Goal: Task Accomplishment & Management: Manage account settings

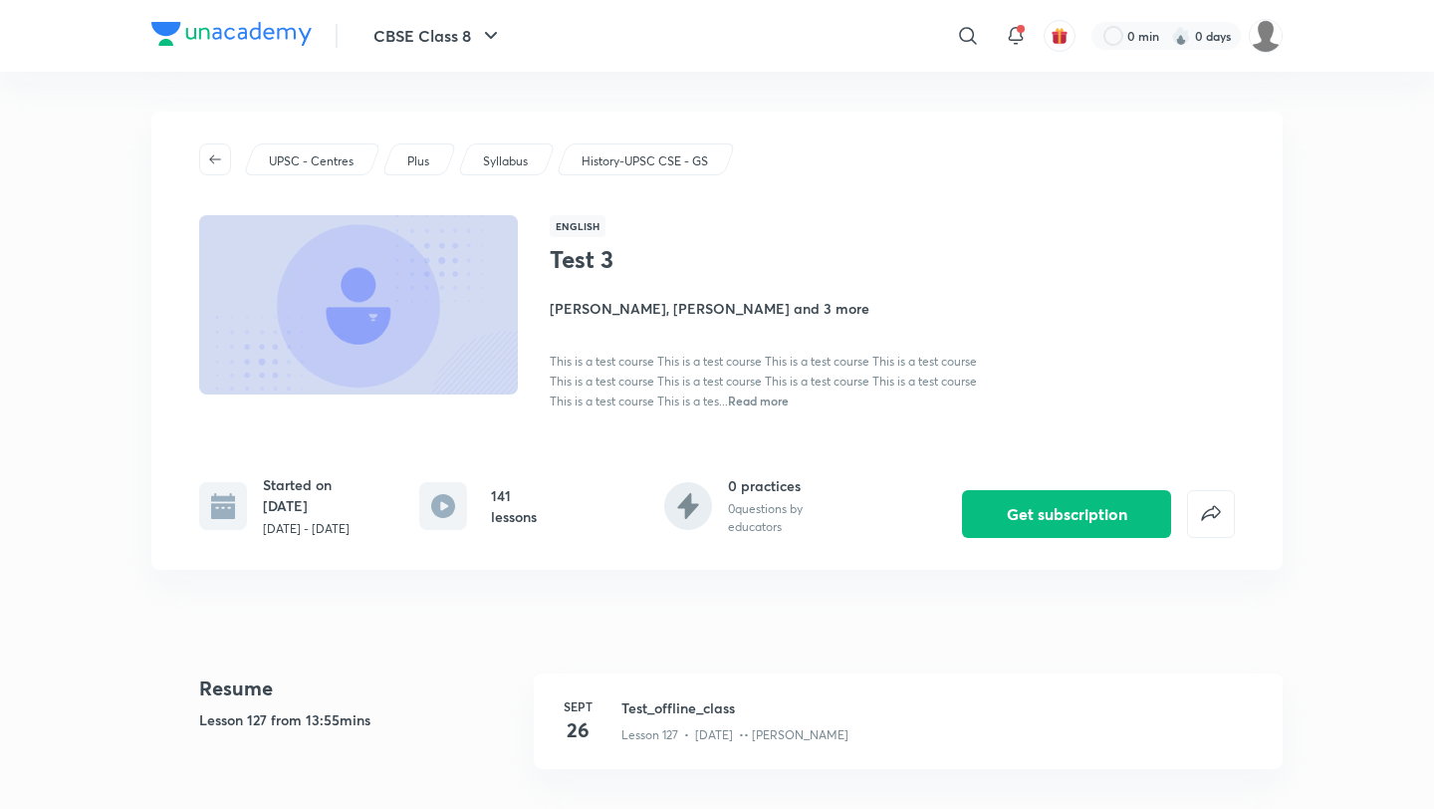
click at [1281, 29] on picture at bounding box center [1266, 36] width 34 height 34
click at [1259, 35] on img at bounding box center [1266, 36] width 34 height 34
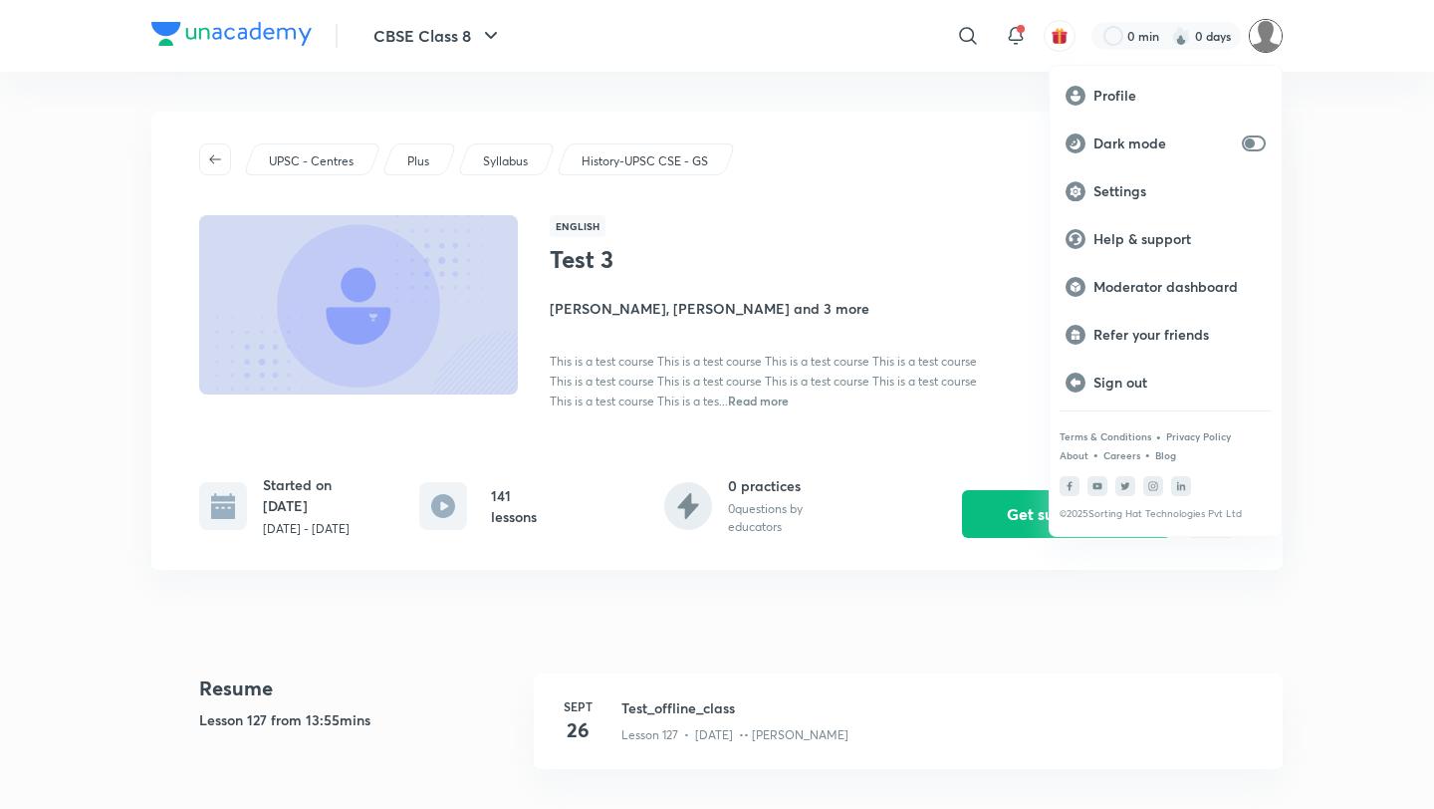
click at [744, 161] on div at bounding box center [717, 404] width 1434 height 809
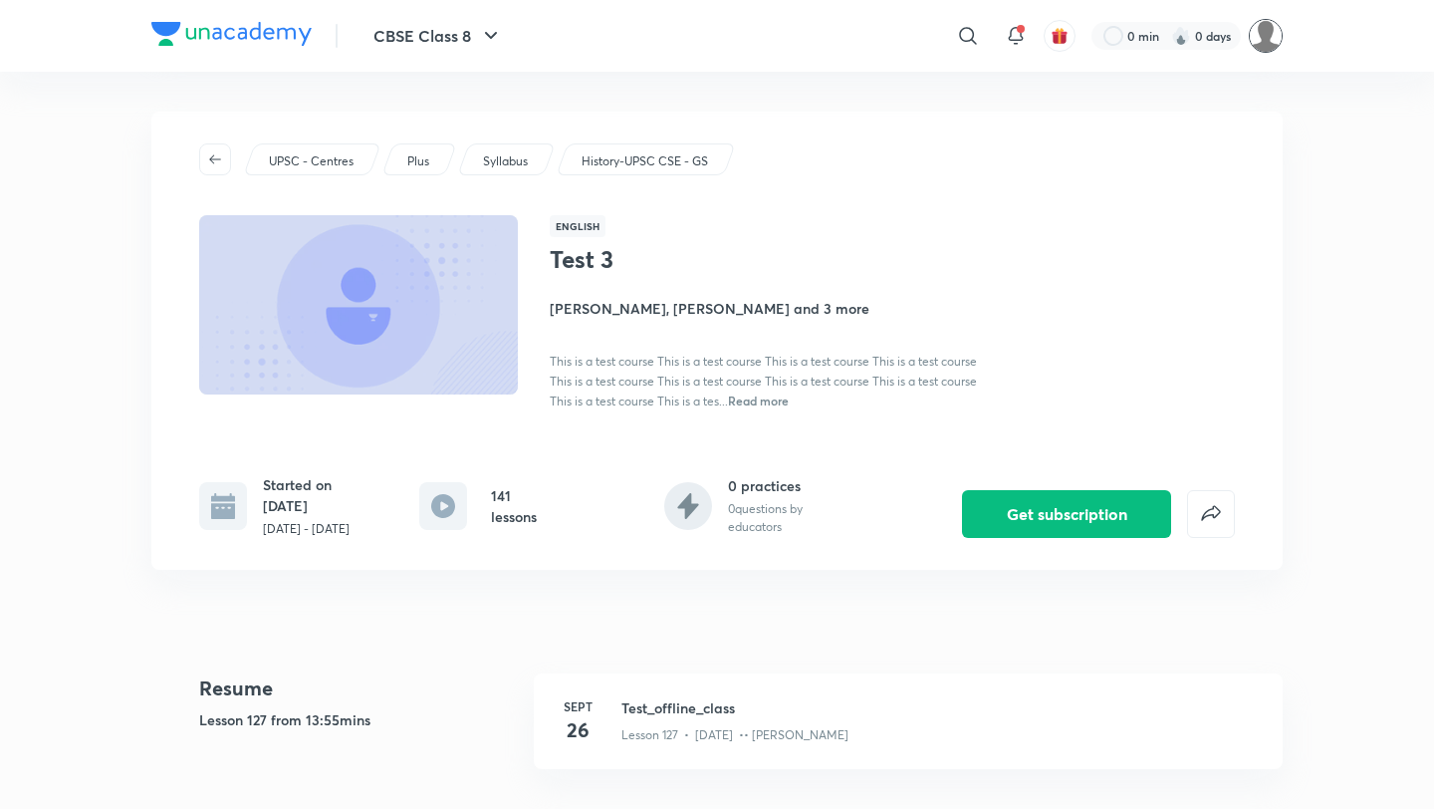
click at [1271, 46] on img at bounding box center [1266, 36] width 34 height 34
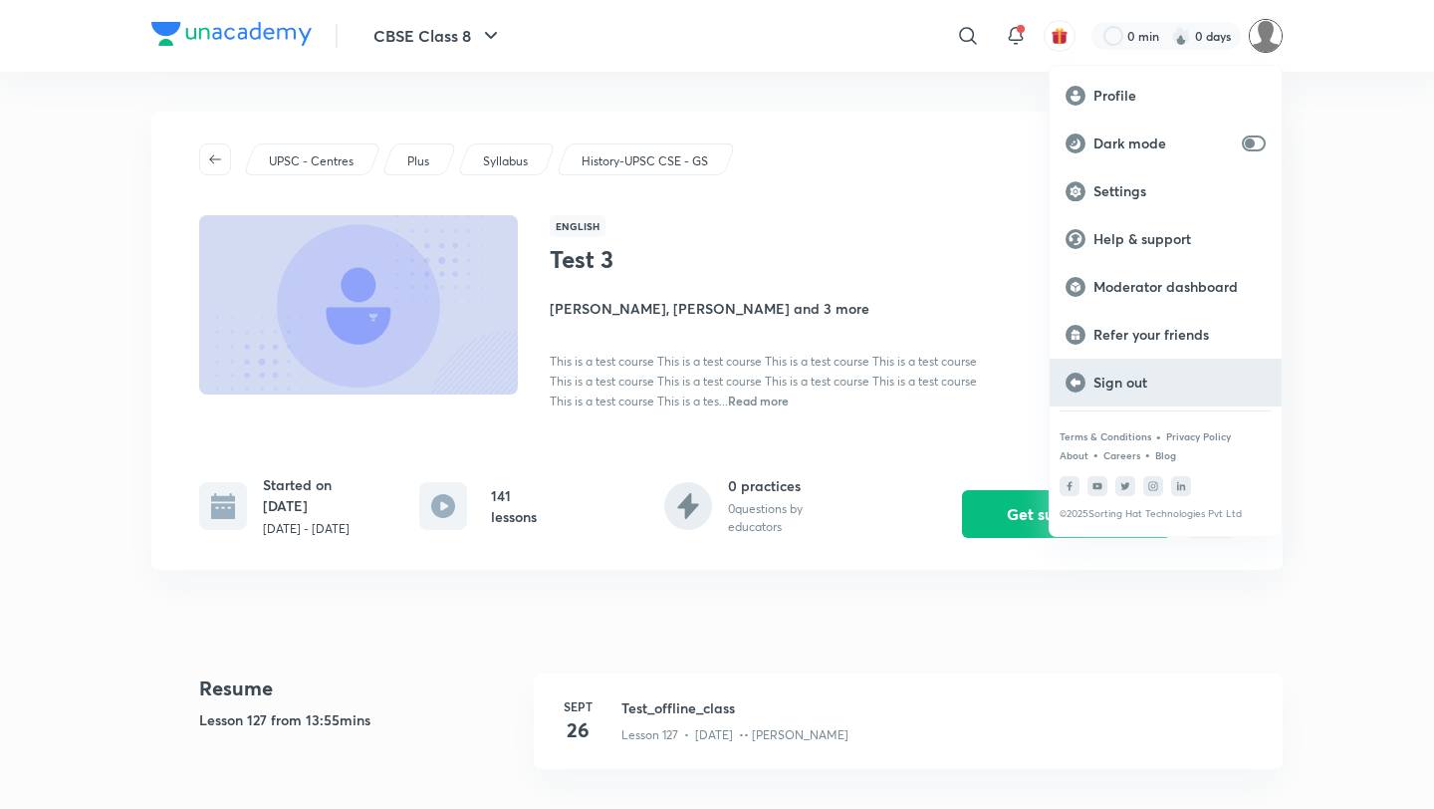
click at [1194, 393] on div "Sign out" at bounding box center [1165, 382] width 232 height 48
